Goal: Information Seeking & Learning: Learn about a topic

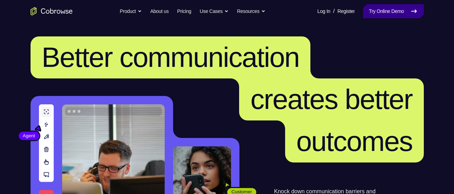
click at [397, 11] on link "Try Online Demo" at bounding box center [393, 11] width 60 height 14
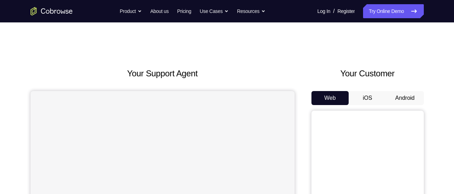
click at [407, 91] on div "Your Customer Web iOS Android" at bounding box center [367, 196] width 112 height 259
click at [404, 93] on button "Android" at bounding box center [405, 98] width 38 height 14
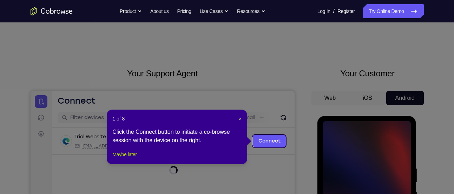
click at [122, 159] on button "Maybe later" at bounding box center [124, 155] width 24 height 8
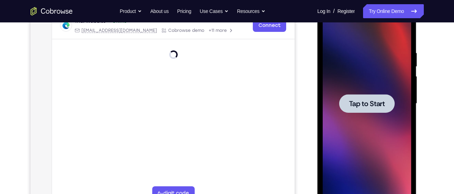
scroll to position [119, 0]
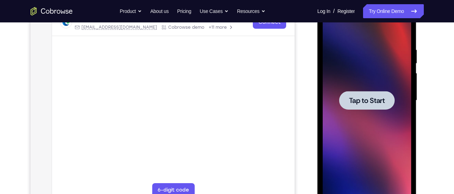
click at [349, 117] on div at bounding box center [367, 100] width 88 height 197
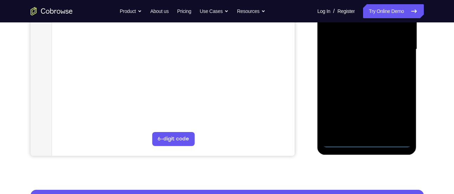
scroll to position [171, 0]
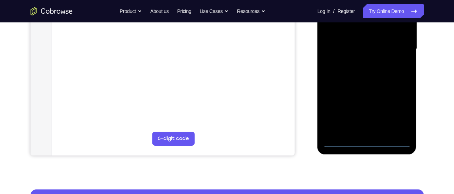
click at [358, 141] on div at bounding box center [367, 49] width 88 height 197
click at [363, 142] on div at bounding box center [367, 49] width 88 height 197
click at [397, 112] on div at bounding box center [367, 49] width 88 height 197
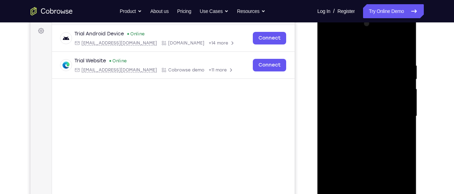
scroll to position [102, 0]
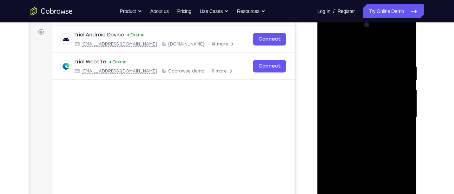
click at [346, 54] on div at bounding box center [367, 117] width 88 height 197
click at [398, 117] on div at bounding box center [367, 117] width 88 height 197
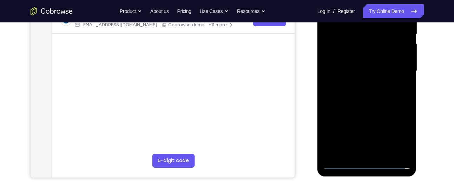
scroll to position [149, 0]
click at [372, 153] on div at bounding box center [367, 71] width 88 height 197
click at [363, 66] on div at bounding box center [367, 71] width 88 height 197
click at [366, 54] on div at bounding box center [367, 71] width 88 height 197
drag, startPoint x: 341, startPoint y: 72, endPoint x: 620, endPoint y: 34, distance: 281.6
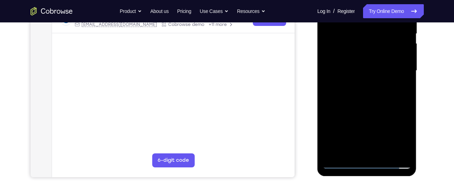
click at [341, 72] on div at bounding box center [367, 71] width 88 height 197
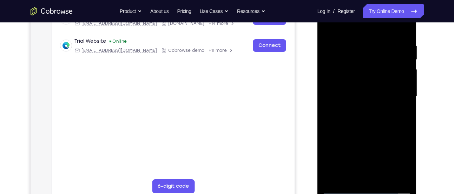
scroll to position [124, 0]
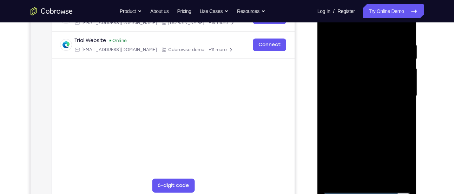
click at [350, 120] on div at bounding box center [367, 96] width 88 height 197
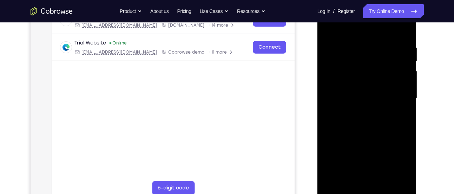
scroll to position [163, 0]
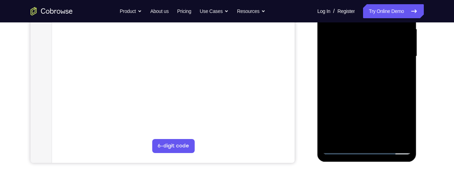
click at [375, 86] on div at bounding box center [367, 56] width 88 height 197
click at [387, 138] on div at bounding box center [367, 56] width 88 height 197
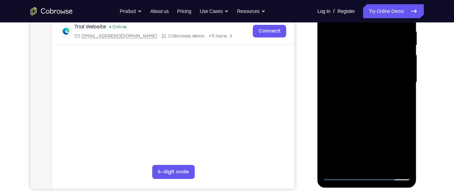
scroll to position [137, 0]
click at [359, 121] on div at bounding box center [367, 83] width 88 height 197
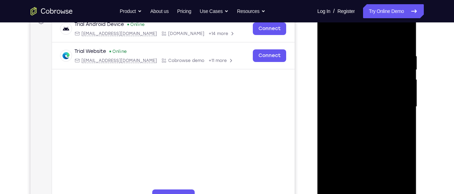
scroll to position [112, 0]
click at [330, 39] on div at bounding box center [367, 107] width 88 height 197
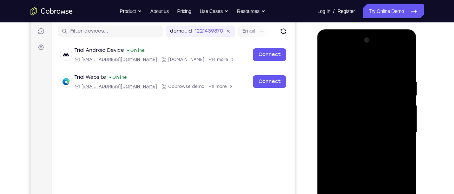
scroll to position [86, 0]
click at [364, 79] on div at bounding box center [367, 133] width 88 height 197
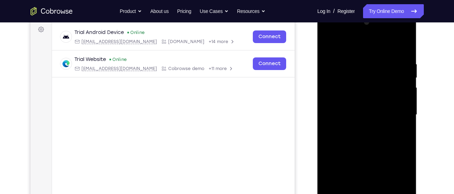
scroll to position [110, 0]
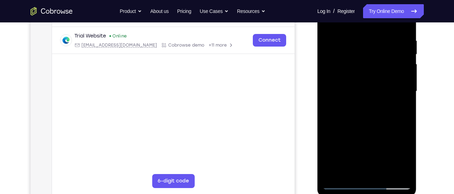
click at [400, 96] on div at bounding box center [367, 91] width 88 height 197
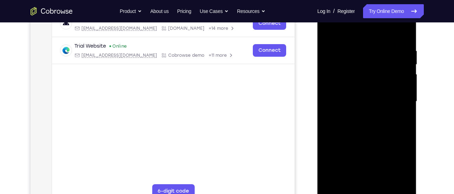
scroll to position [118, 0]
click at [401, 101] on div at bounding box center [367, 102] width 88 height 197
click at [399, 105] on div at bounding box center [367, 102] width 88 height 197
click at [399, 102] on div at bounding box center [367, 102] width 88 height 197
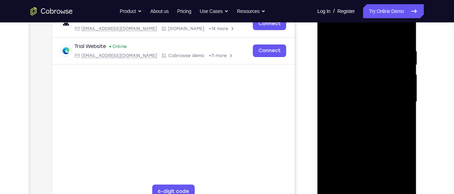
click at [400, 112] on div at bounding box center [367, 102] width 88 height 197
drag, startPoint x: 396, startPoint y: 97, endPoint x: 334, endPoint y: 100, distance: 61.8
click at [334, 100] on div at bounding box center [367, 102] width 88 height 197
drag, startPoint x: 396, startPoint y: 101, endPoint x: 350, endPoint y: 99, distance: 46.4
click at [350, 99] on div at bounding box center [367, 102] width 88 height 197
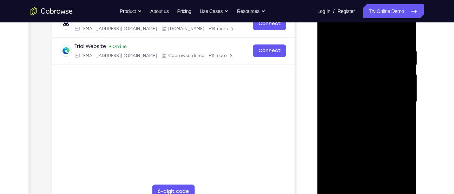
click at [396, 95] on div at bounding box center [367, 102] width 88 height 197
click at [402, 78] on div at bounding box center [367, 102] width 88 height 197
click at [402, 86] on div at bounding box center [367, 102] width 88 height 197
drag, startPoint x: 402, startPoint y: 86, endPoint x: 344, endPoint y: 85, distance: 57.6
click at [344, 85] on div at bounding box center [367, 102] width 88 height 197
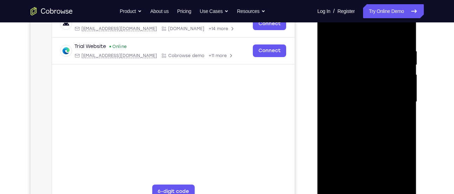
drag, startPoint x: 393, startPoint y: 91, endPoint x: 352, endPoint y: 90, distance: 41.1
click at [352, 90] on div at bounding box center [367, 102] width 88 height 197
drag, startPoint x: 389, startPoint y: 101, endPoint x: 337, endPoint y: 97, distance: 52.1
click at [337, 97] on div at bounding box center [367, 102] width 88 height 197
drag, startPoint x: 400, startPoint y: 97, endPoint x: 375, endPoint y: 97, distance: 24.6
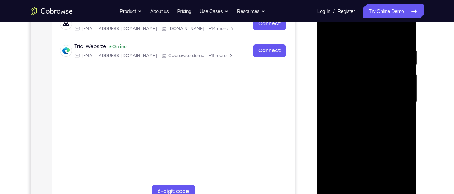
click at [375, 97] on div at bounding box center [367, 102] width 88 height 197
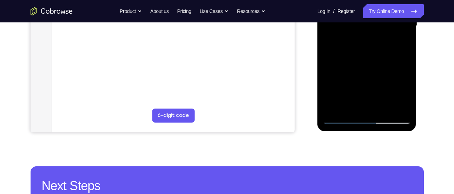
scroll to position [195, 0]
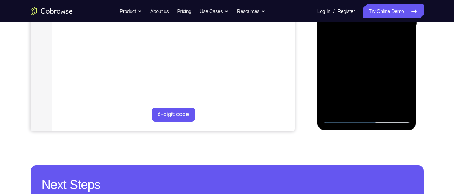
click at [331, 117] on div at bounding box center [367, 25] width 88 height 197
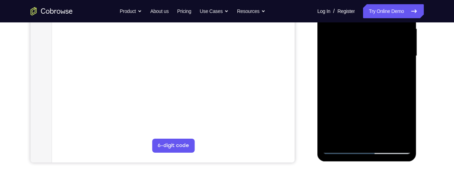
scroll to position [164, 0]
click at [339, 148] on div at bounding box center [367, 56] width 88 height 197
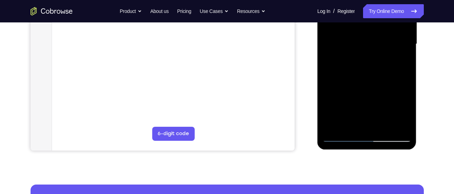
scroll to position [176, 0]
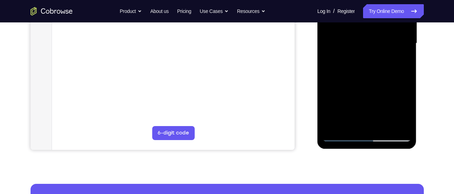
click at [401, 124] on div at bounding box center [367, 43] width 88 height 197
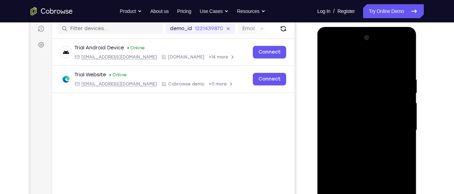
scroll to position [89, 0]
click at [330, 58] on div at bounding box center [367, 131] width 88 height 197
drag, startPoint x: 347, startPoint y: 125, endPoint x: 355, endPoint y: 7, distance: 117.8
click at [355, 27] on html "Online web based iOS Simulators and Android Emulators. Run iPhone, iPad, Mobile…" at bounding box center [367, 132] width 100 height 211
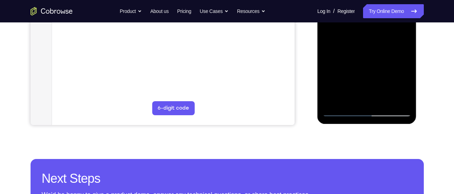
scroll to position [203, 0]
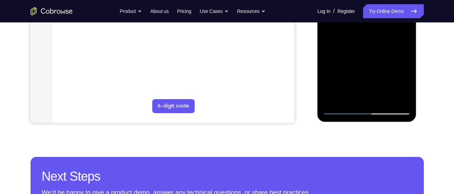
click at [341, 75] on div at bounding box center [367, 16] width 88 height 197
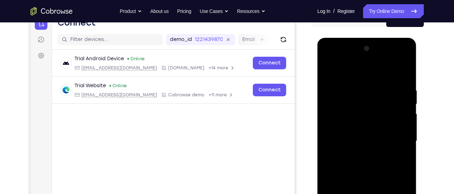
scroll to position [77, 0]
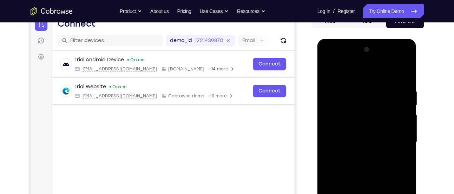
click at [326, 73] on div at bounding box center [367, 142] width 88 height 197
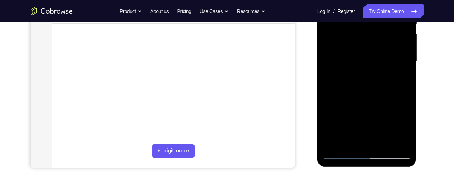
scroll to position [174, 0]
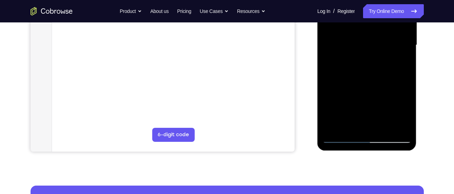
drag, startPoint x: 347, startPoint y: 112, endPoint x: 345, endPoint y: -7, distance: 119.7
click at [345, 0] on div at bounding box center [367, 45] width 88 height 197
click at [339, 108] on div at bounding box center [367, 45] width 88 height 197
click at [356, 106] on div at bounding box center [367, 45] width 88 height 197
click at [334, 108] on div at bounding box center [367, 45] width 88 height 197
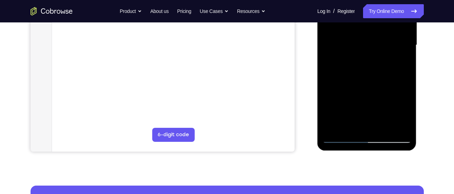
click at [373, 56] on div at bounding box center [367, 45] width 88 height 197
click at [420, 81] on div at bounding box center [367, 44] width 112 height 216
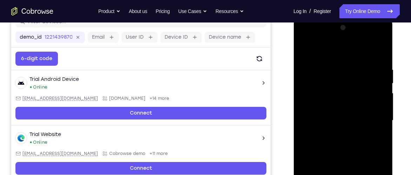
scroll to position [82, 0]
